Goal: Navigation & Orientation: Find specific page/section

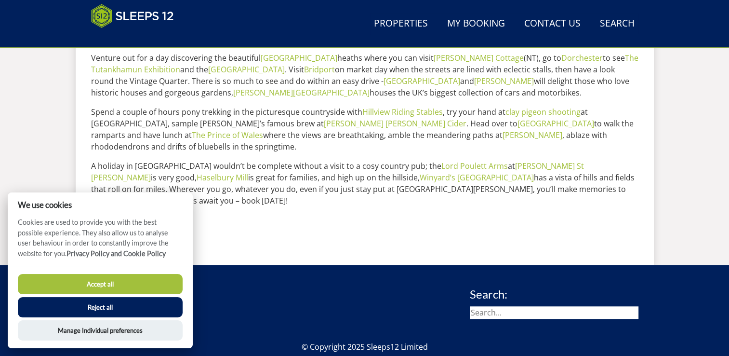
scroll to position [97, 0]
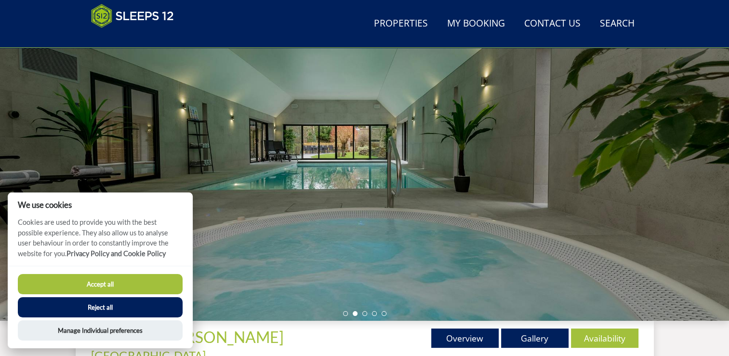
click at [104, 278] on button "Accept all" at bounding box center [100, 284] width 165 height 20
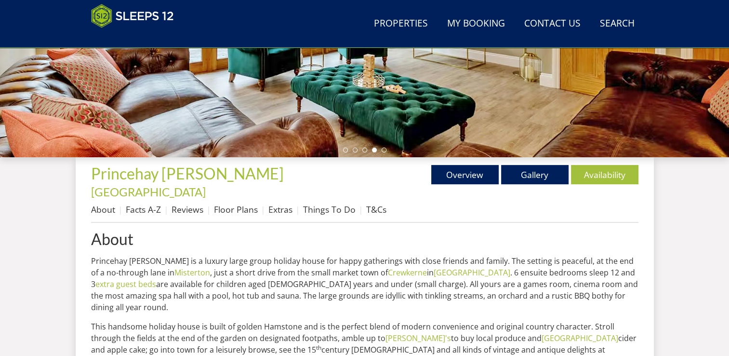
scroll to position [260, 0]
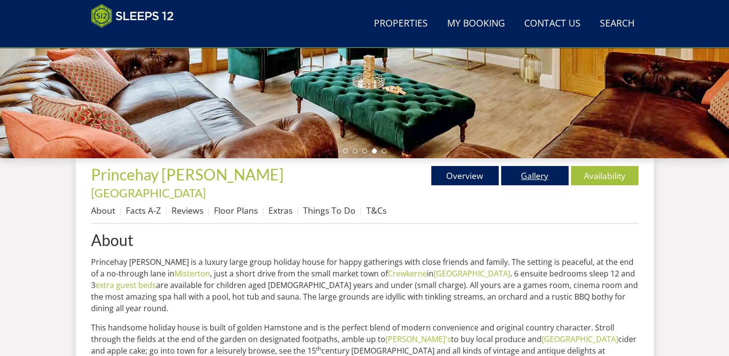
click at [547, 178] on link "Gallery" at bounding box center [534, 175] width 67 height 19
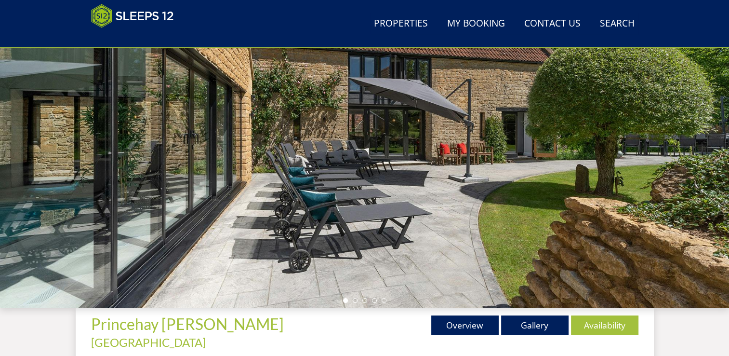
scroll to position [115, 0]
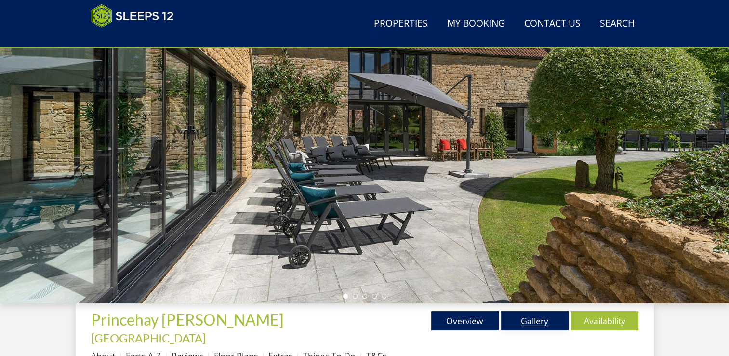
click at [538, 325] on link "Gallery" at bounding box center [534, 320] width 67 height 19
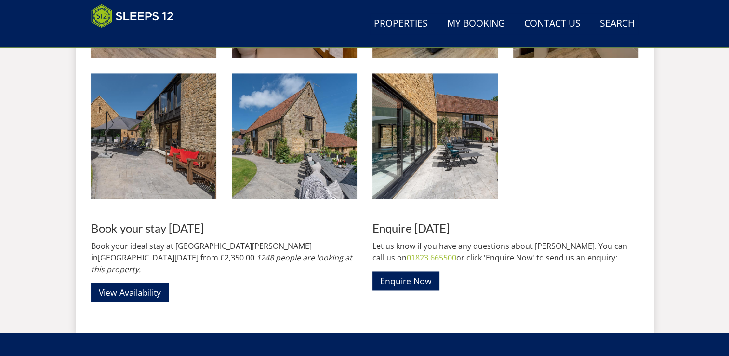
scroll to position [1422, 0]
